Goal: Task Accomplishment & Management: Complete application form

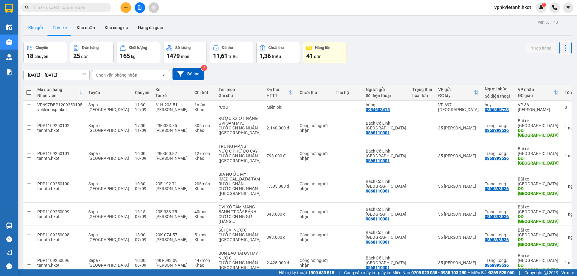
click at [41, 25] on button "Kho gửi" at bounding box center [35, 27] width 24 height 14
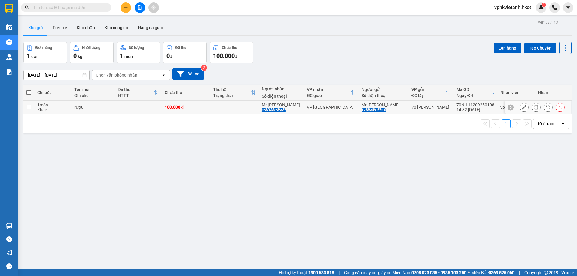
click at [232, 107] on td at bounding box center [234, 108] width 49 height 14
checkbox input "true"
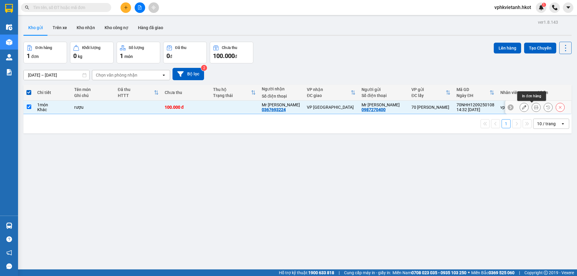
click at [534, 106] on icon at bounding box center [536, 107] width 4 height 4
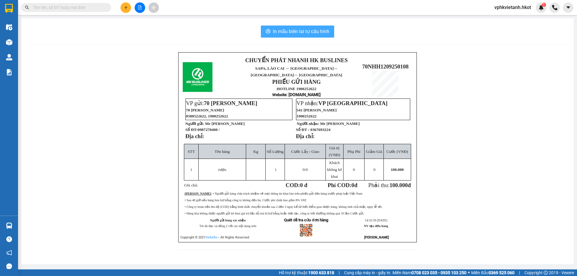
click at [288, 29] on span "In mẫu biên lai tự cấu hình" at bounding box center [301, 32] width 57 height 8
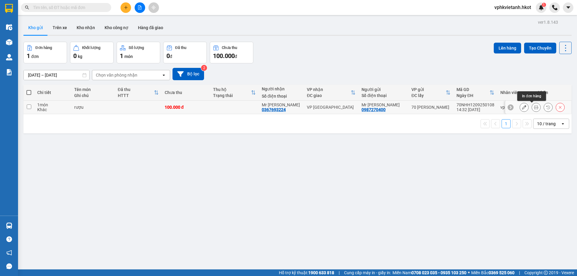
click at [534, 107] on icon at bounding box center [536, 107] width 4 height 4
click at [522, 106] on icon at bounding box center [524, 107] width 4 height 4
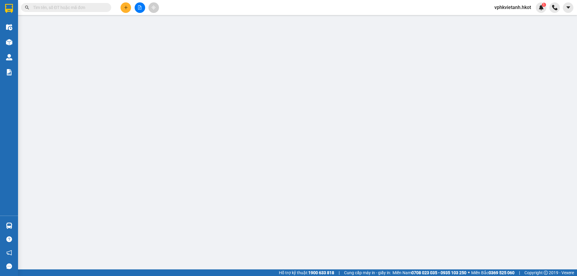
type input "0987270400"
type input "Mr Bình"
type input "0367693224"
type input "Mr Long"
type input "100.000"
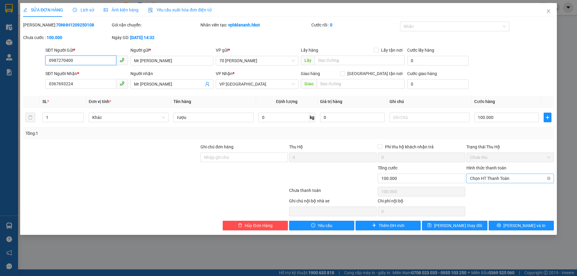
click at [496, 182] on span "Chọn HT Thanh Toán" at bounding box center [510, 178] width 80 height 9
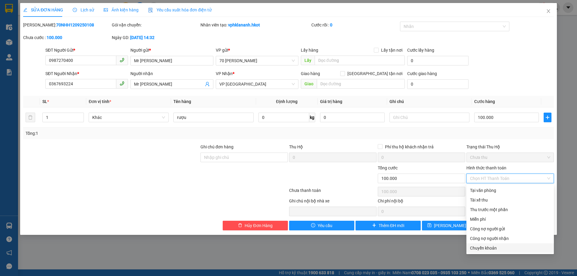
click at [485, 245] on div "Chuyển khoản" at bounding box center [510, 248] width 80 height 7
type input "0"
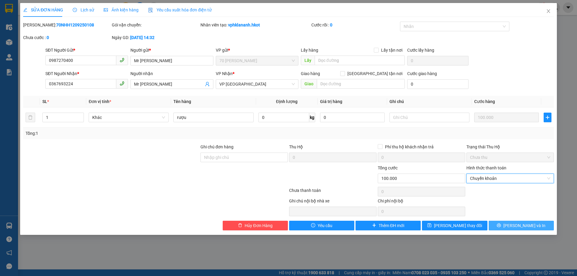
click at [516, 222] on span "Lưu và In" at bounding box center [525, 225] width 42 height 7
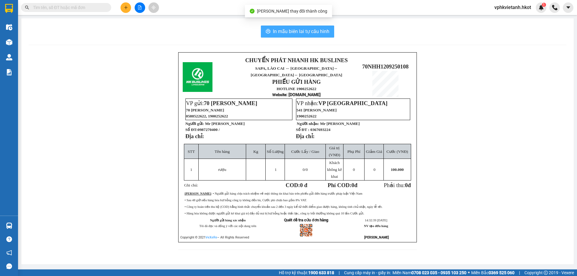
click at [281, 34] on span "In mẫu biên lai tự cấu hình" at bounding box center [301, 32] width 57 height 8
